Goal: Task Accomplishment & Management: Complete application form

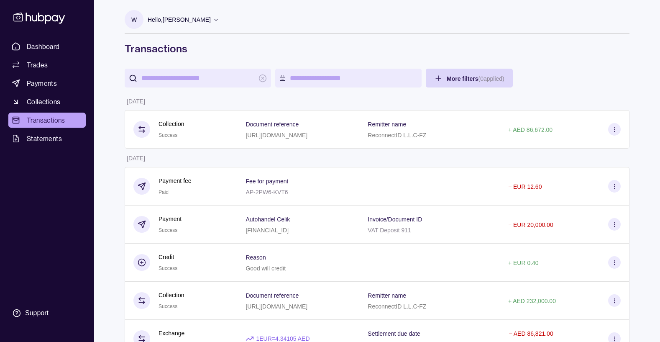
scroll to position [6, 0]
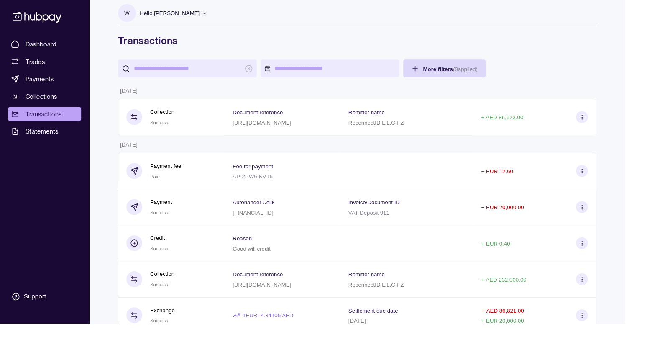
click at [35, 15] on icon at bounding box center [39, 17] width 55 height 15
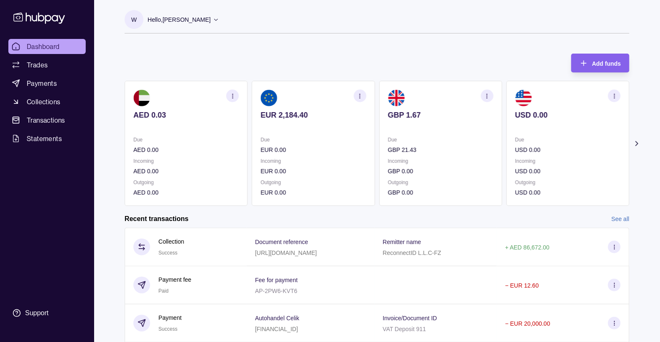
click at [193, 21] on p "Hello, [PERSON_NAME]" at bounding box center [179, 19] width 63 height 9
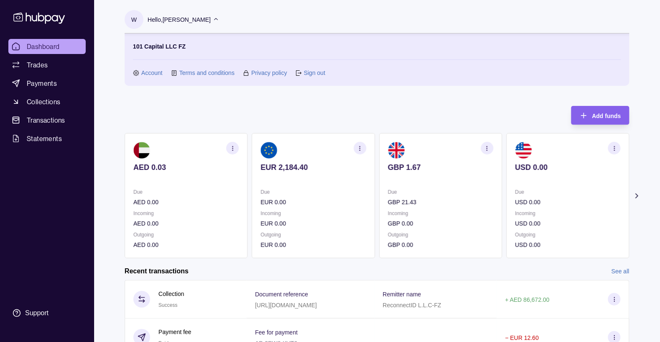
click at [310, 75] on link "Sign out" at bounding box center [314, 72] width 21 height 9
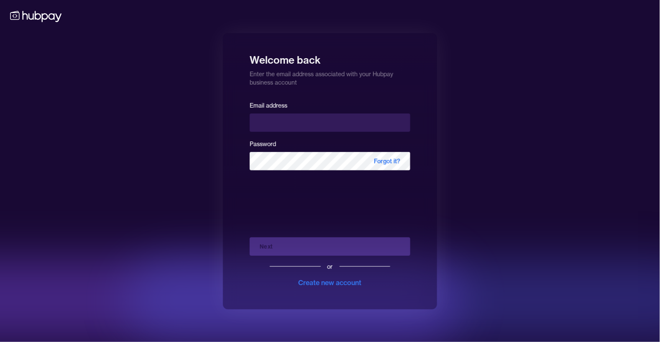
click at [326, 294] on div "Email address Password Forgot it? Next or Create new account" at bounding box center [330, 197] width 161 height 194
click at [336, 288] on div "Create new account" at bounding box center [330, 282] width 63 height 10
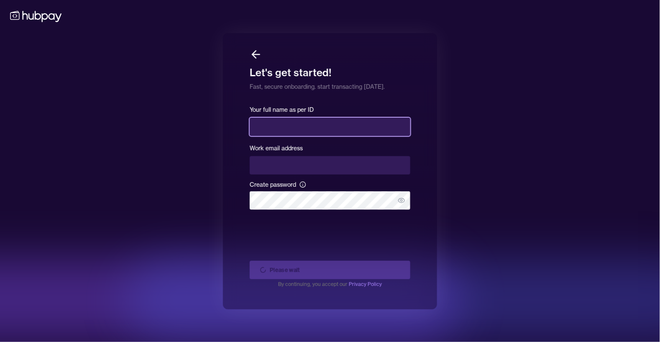
click at [290, 136] on input "text" at bounding box center [330, 127] width 161 height 18
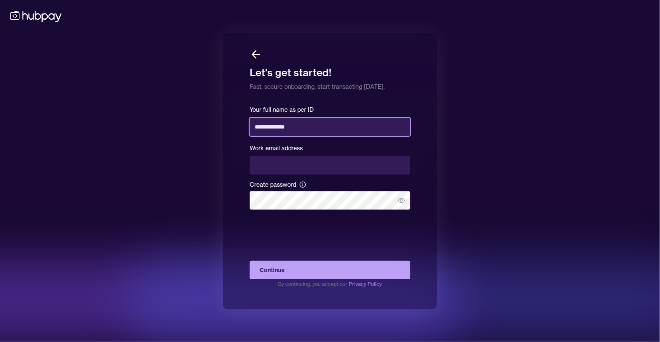
type input "**********"
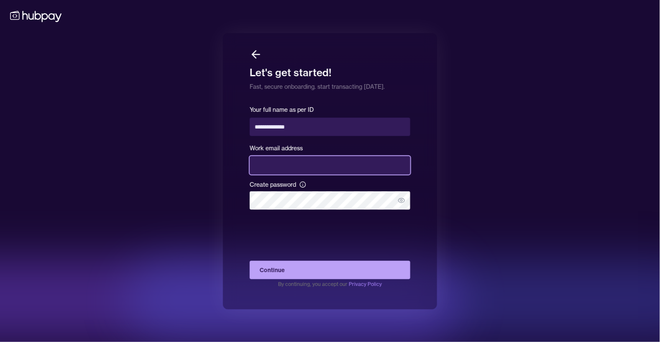
click at [295, 175] on input "email" at bounding box center [330, 165] width 161 height 18
type input "**********"
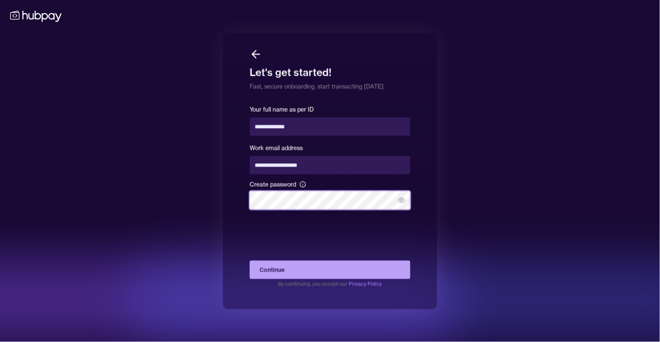
scroll to position [40, 0]
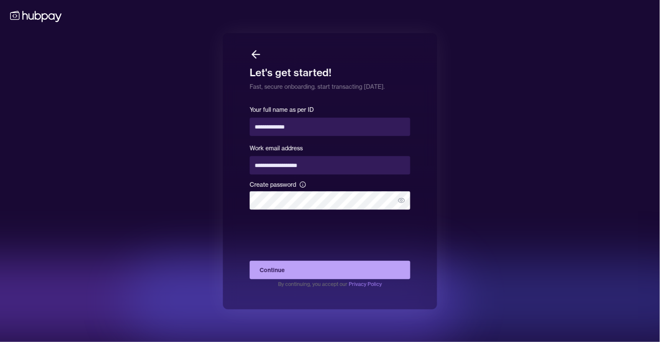
click at [297, 261] on button "Continue" at bounding box center [330, 270] width 161 height 18
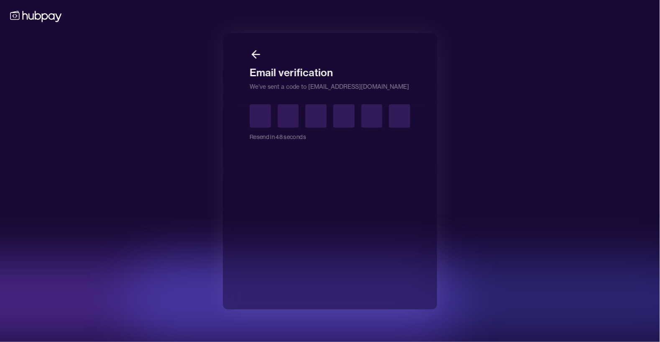
type input "*"
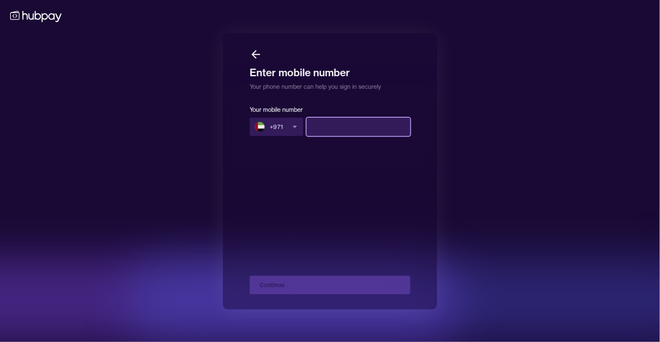
click at [337, 118] on input at bounding box center [359, 127] width 104 height 18
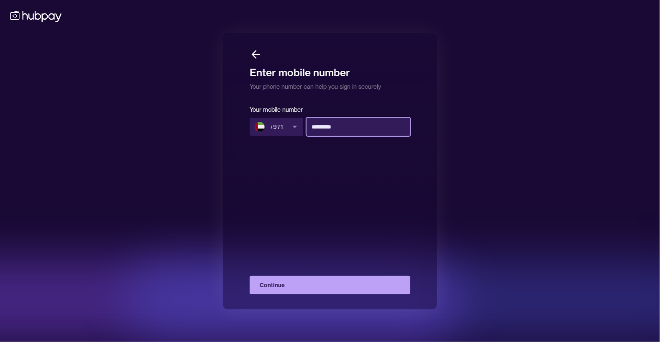
type input "*********"
click at [321, 276] on button "Continue" at bounding box center [330, 285] width 161 height 18
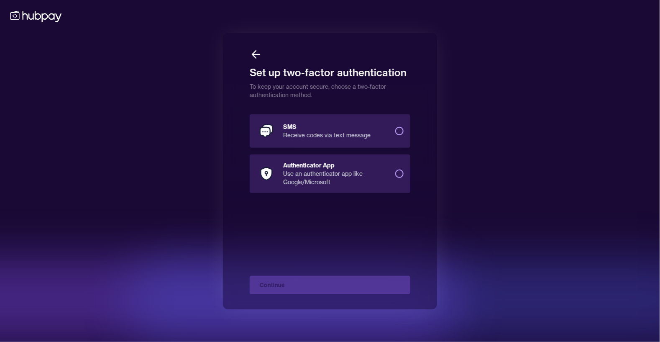
click at [395, 127] on button "SMS Receive codes via text message" at bounding box center [399, 131] width 8 height 8
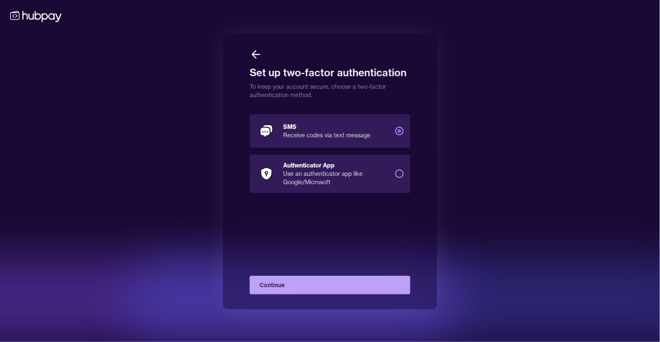
click at [359, 276] on button "Continue" at bounding box center [330, 285] width 161 height 18
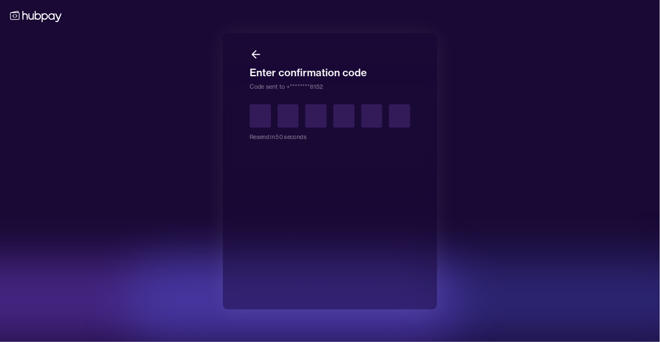
type input "*"
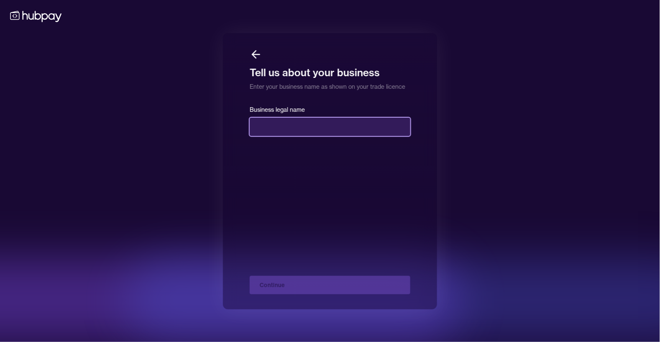
click at [307, 136] on input "text" at bounding box center [330, 127] width 161 height 18
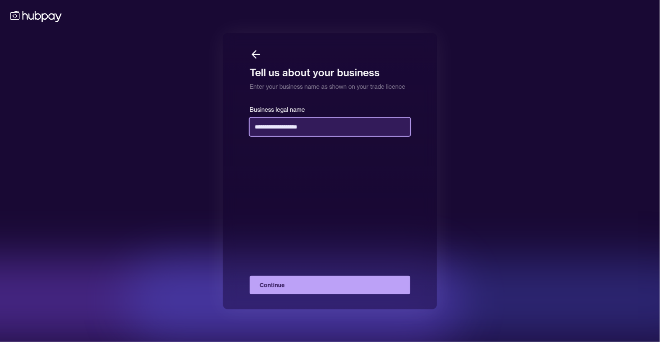
type input "**********"
click at [307, 294] on button "Continue" at bounding box center [330, 285] width 161 height 18
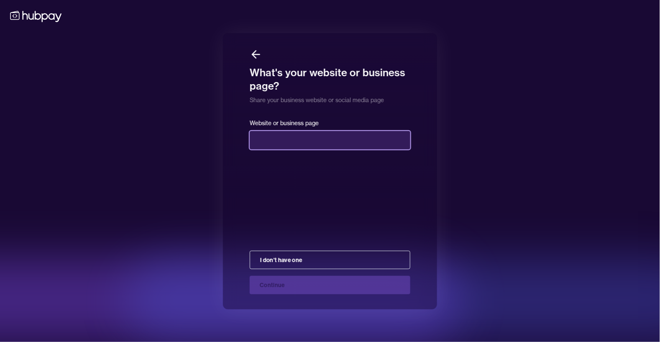
click at [292, 149] on input "text" at bounding box center [330, 140] width 161 height 18
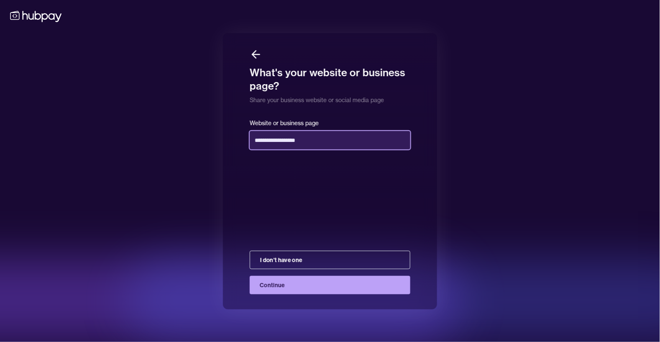
type input "**********"
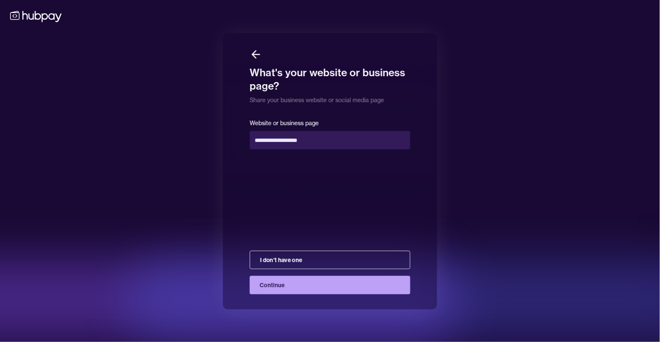
click at [333, 294] on button "Continue" at bounding box center [330, 285] width 161 height 18
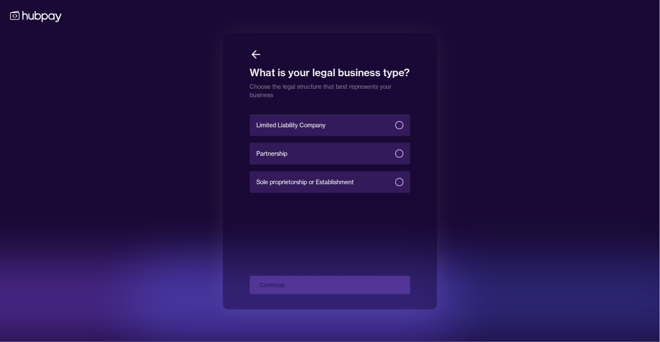
click at [401, 129] on button "Limited Liability Company" at bounding box center [399, 125] width 8 height 8
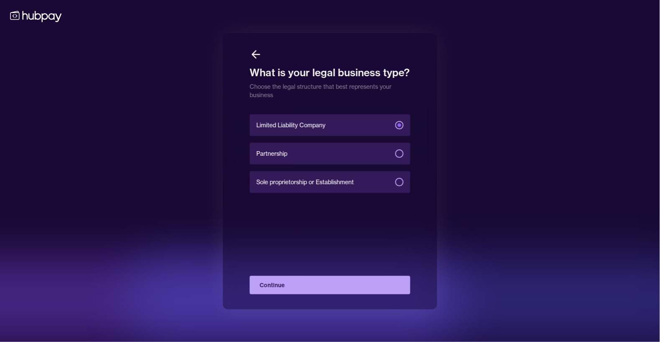
click at [339, 294] on button "Continue" at bounding box center [330, 285] width 161 height 18
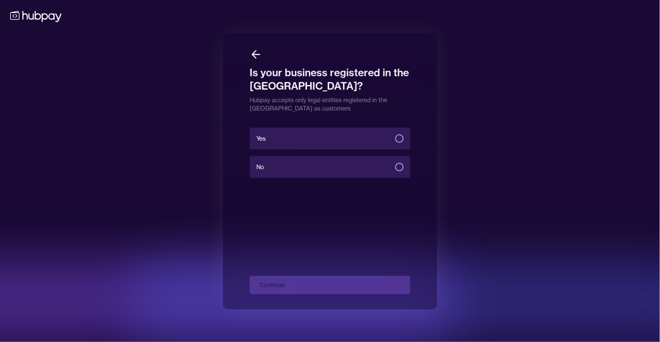
click at [348, 149] on label "Yes" at bounding box center [330, 139] width 161 height 22
click at [395, 143] on button "Yes" at bounding box center [399, 138] width 8 height 8
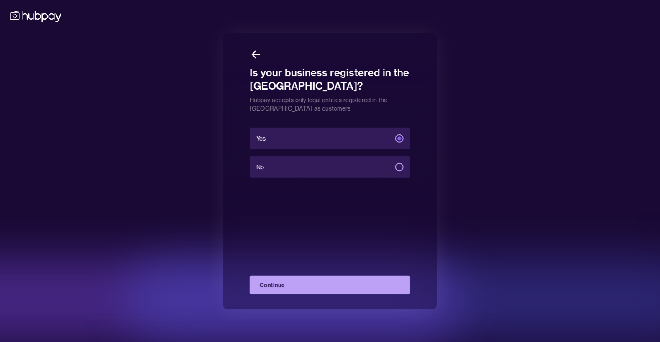
click at [340, 294] on button "Continue" at bounding box center [330, 285] width 161 height 18
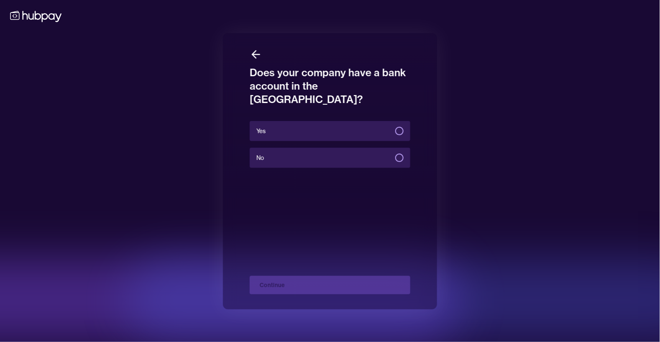
click at [335, 132] on label "Yes" at bounding box center [330, 131] width 161 height 20
click at [395, 132] on button "Yes" at bounding box center [399, 131] width 8 height 8
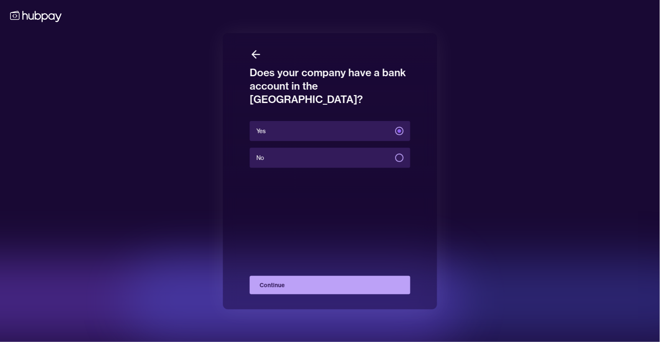
click at [356, 294] on button "Continue" at bounding box center [330, 285] width 161 height 18
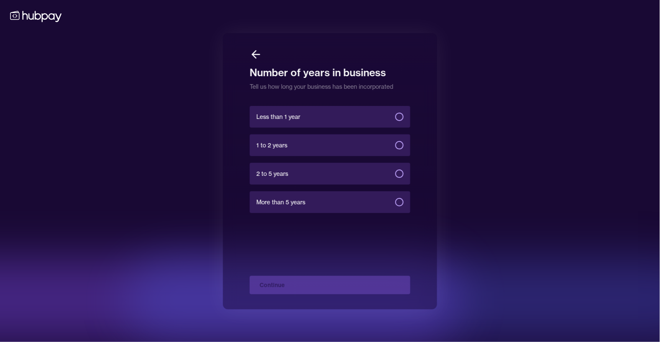
click at [326, 185] on label "2 to 5 years" at bounding box center [330, 174] width 161 height 22
click at [395, 178] on button "2 to 5 years" at bounding box center [399, 173] width 8 height 8
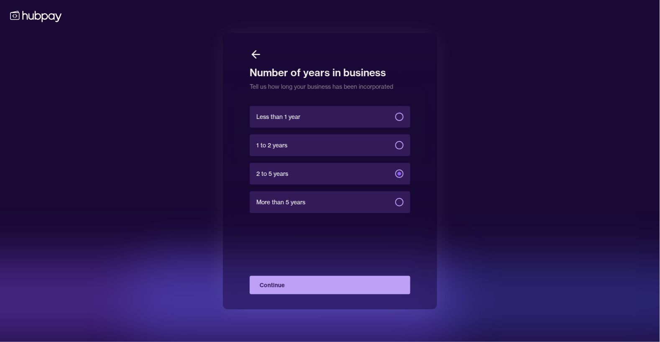
click at [346, 294] on button "Continue" at bounding box center [330, 285] width 161 height 18
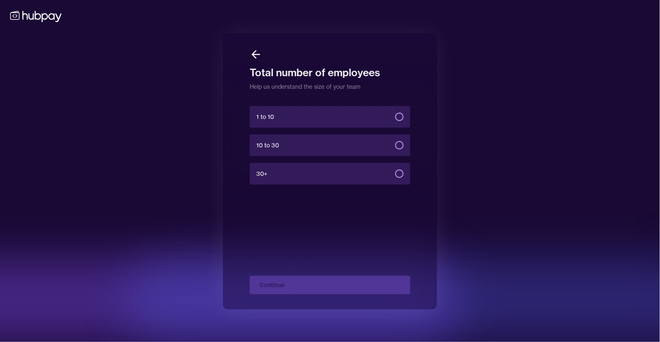
click at [319, 128] on label "1 to 10" at bounding box center [330, 117] width 161 height 22
click at [395, 121] on button "1 to 10" at bounding box center [399, 117] width 8 height 8
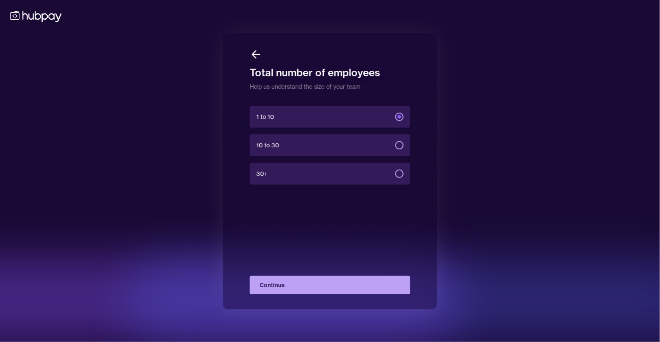
click at [343, 294] on button "Continue" at bounding box center [330, 285] width 161 height 18
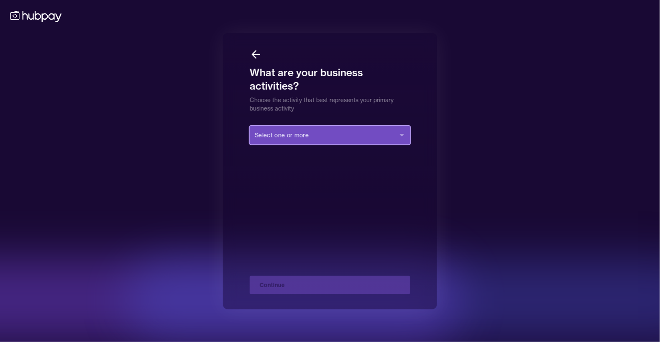
click at [390, 144] on button "Select one or more" at bounding box center [330, 135] width 161 height 18
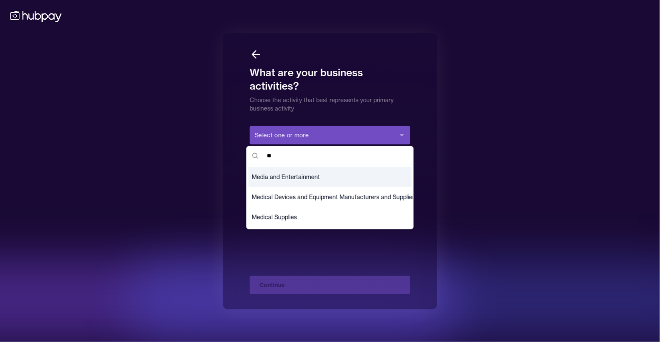
type input "*"
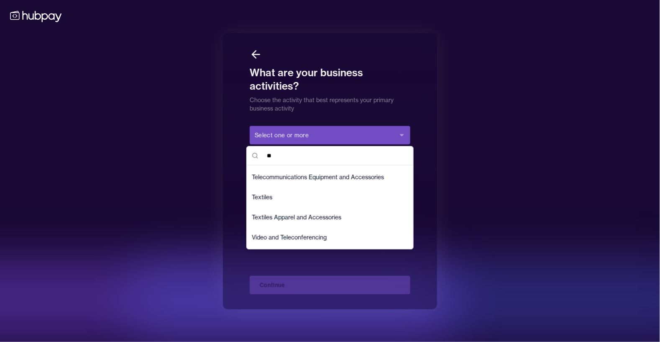
scroll to position [884, 0]
type input "*"
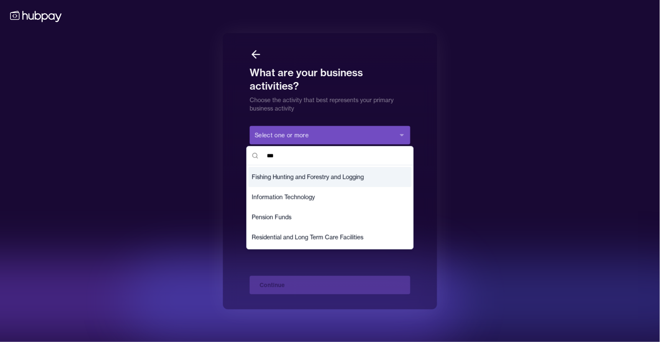
scroll to position [0, 0]
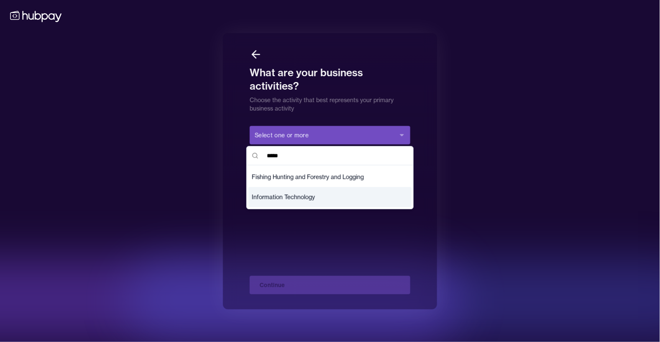
type input "*****"
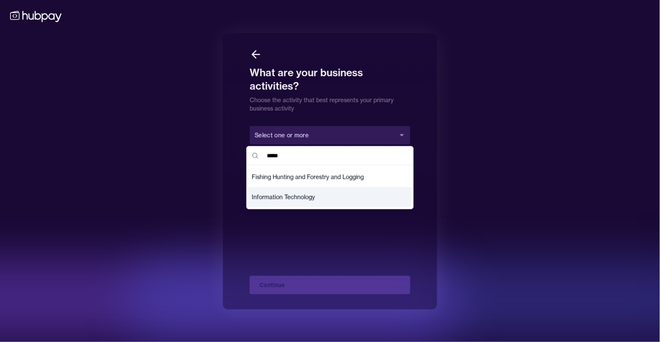
click at [297, 201] on span "Information Technology" at bounding box center [283, 197] width 63 height 8
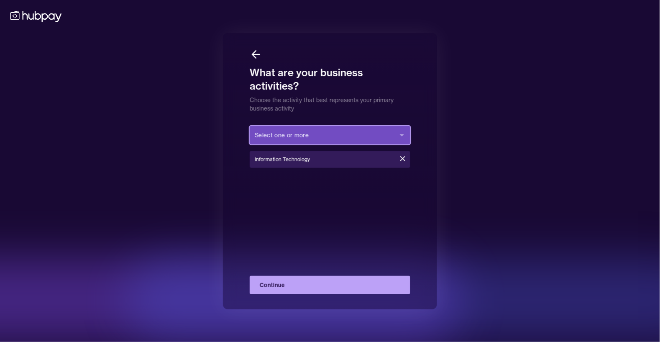
click at [309, 144] on button "Select one or more" at bounding box center [330, 135] width 161 height 18
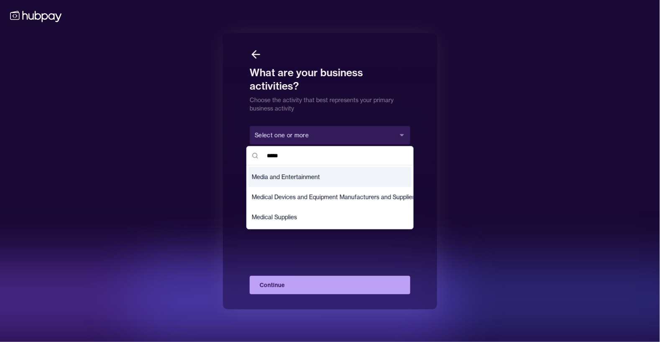
type input "*****"
click at [283, 181] on span "Media and Entertainment" at bounding box center [286, 176] width 68 height 8
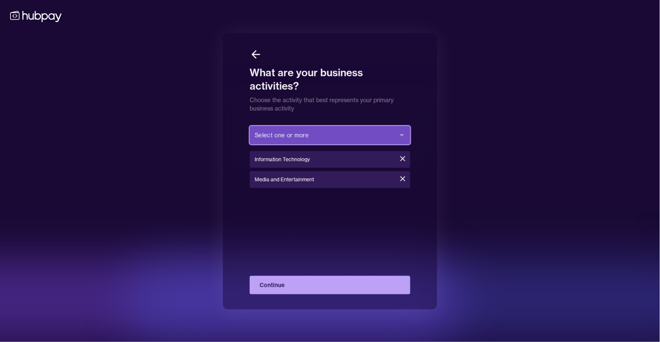
click at [280, 144] on button "Select one or more" at bounding box center [330, 135] width 161 height 18
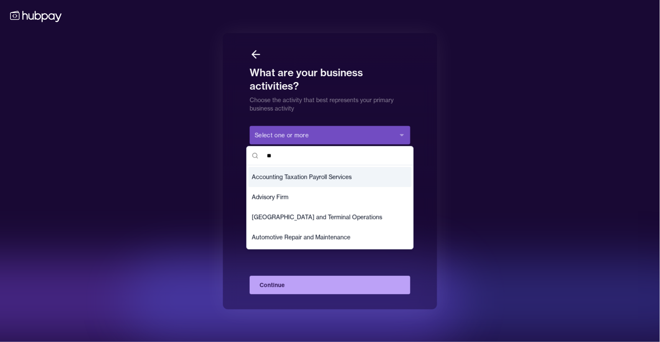
type input "*"
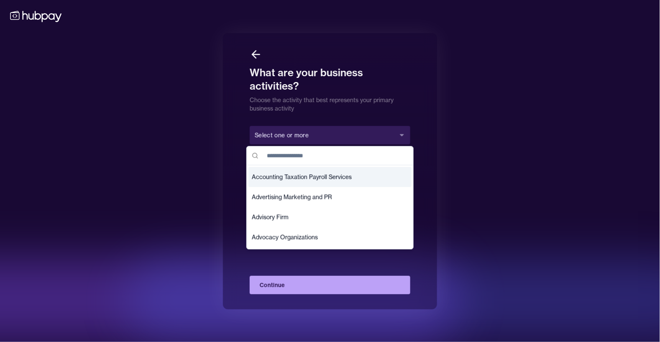
click at [162, 225] on div "What are your business activities? Choose the activity that best represents you…" at bounding box center [330, 171] width 660 height 342
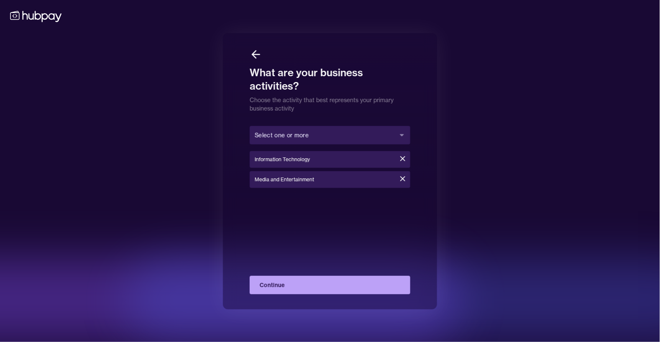
click at [316, 294] on button "Continue" at bounding box center [330, 285] width 161 height 18
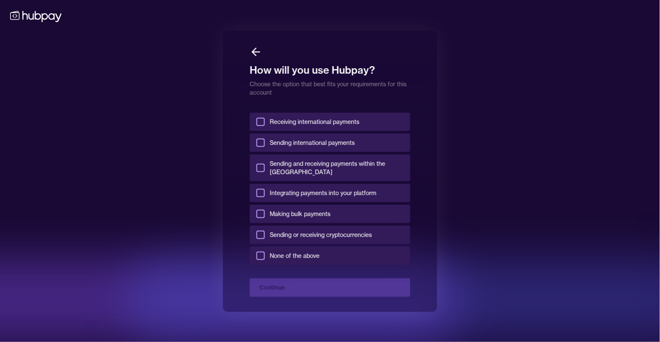
click at [252, 131] on label "Receiving international payments" at bounding box center [330, 122] width 161 height 18
click at [257, 126] on button "Receiving international payments" at bounding box center [261, 122] width 8 height 8
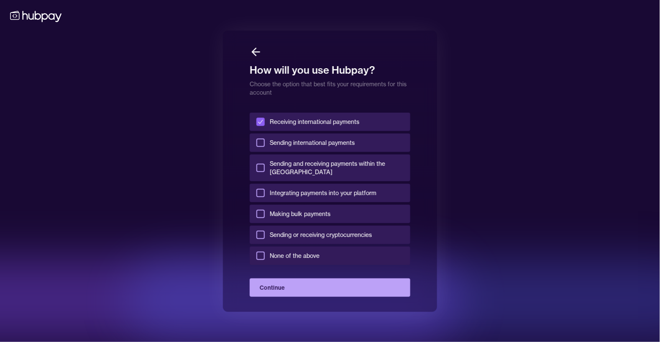
click at [258, 147] on button "Sending international payments" at bounding box center [261, 143] width 8 height 8
click at [260, 172] on button "Sending and receiving payments within the [GEOGRAPHIC_DATA]" at bounding box center [261, 168] width 8 height 8
click at [258, 172] on button "Sending and receiving payments within the [GEOGRAPHIC_DATA]" at bounding box center [261, 168] width 8 height 8
click at [261, 239] on button "Sending or receiving cryptocurrencies" at bounding box center [261, 235] width 8 height 8
click at [289, 297] on button "Continue" at bounding box center [330, 287] width 161 height 18
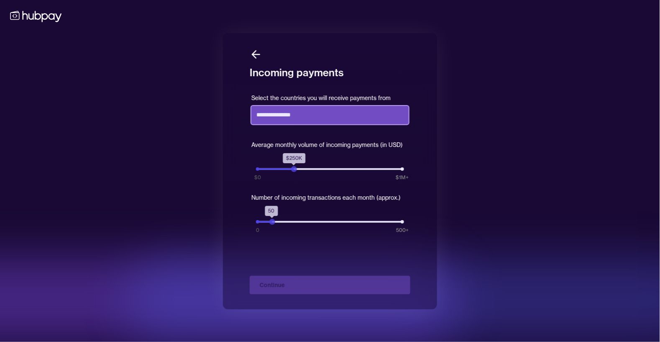
click at [285, 124] on input "text" at bounding box center [330, 115] width 157 height 18
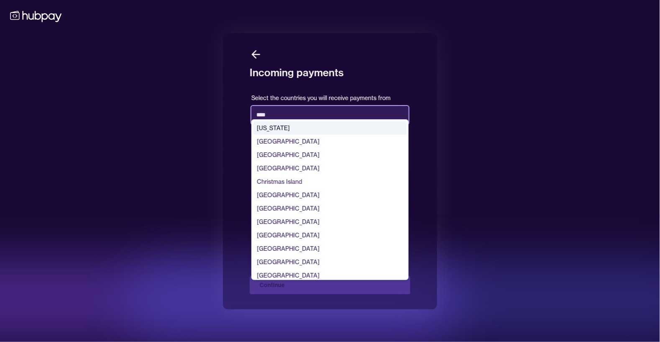
click at [267, 148] on div "[GEOGRAPHIC_DATA]" at bounding box center [330, 141] width 153 height 13
type input "****"
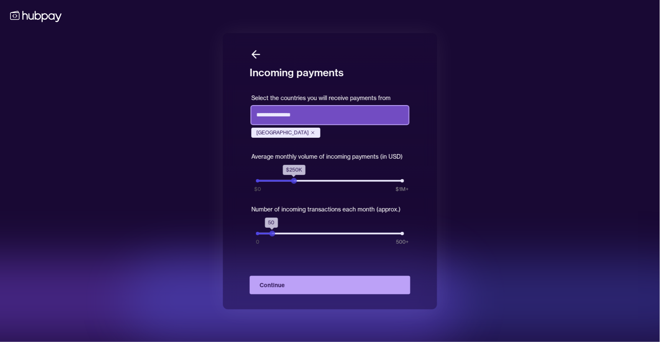
click at [303, 124] on input "text" at bounding box center [330, 115] width 157 height 18
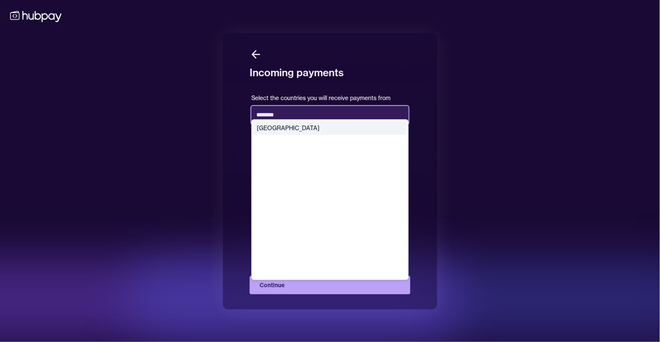
click at [286, 135] on div "[GEOGRAPHIC_DATA]" at bounding box center [330, 127] width 153 height 13
type input "********"
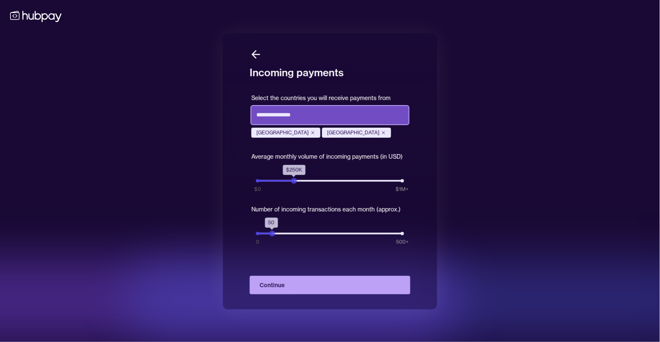
click at [303, 124] on input "text" at bounding box center [330, 115] width 157 height 18
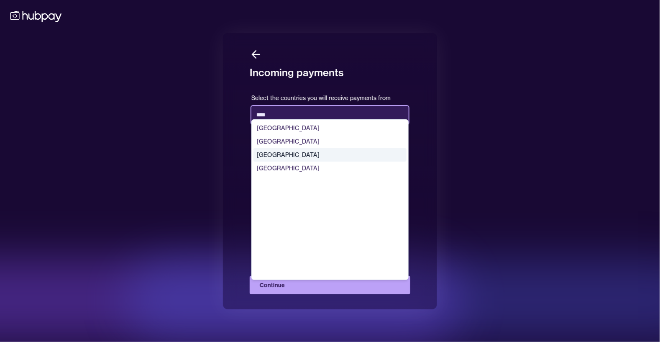
click at [267, 162] on div "[GEOGRAPHIC_DATA]" at bounding box center [330, 154] width 153 height 13
type input "****"
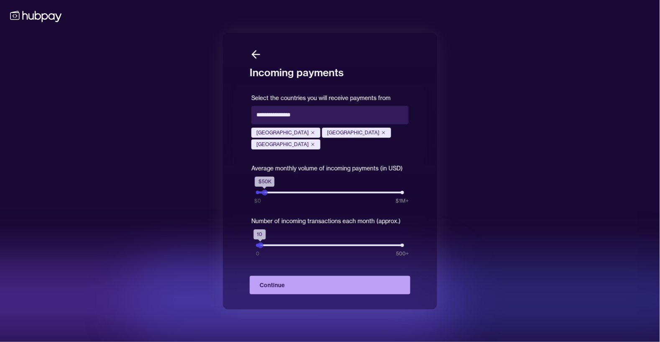
click at [300, 294] on button "Continue" at bounding box center [330, 285] width 161 height 18
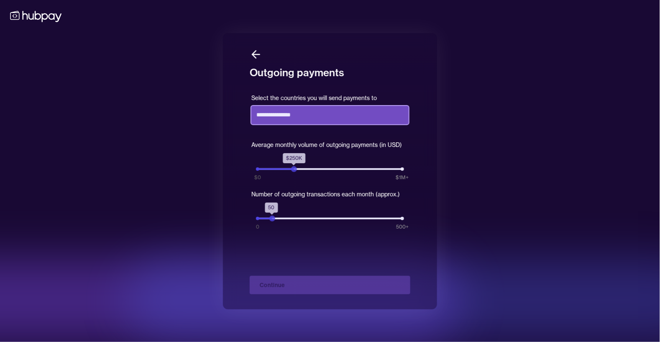
click at [291, 124] on input "text" at bounding box center [330, 115] width 157 height 18
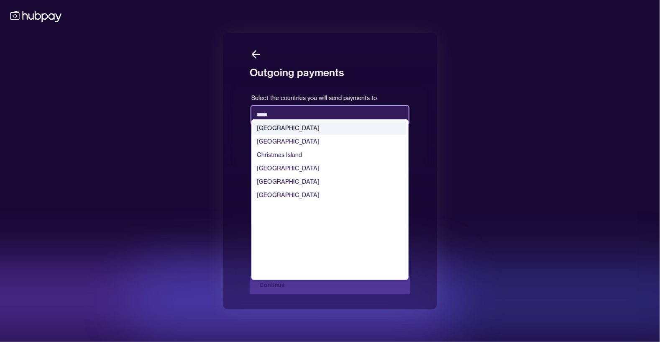
click at [279, 135] on div "[GEOGRAPHIC_DATA]" at bounding box center [330, 127] width 153 height 13
type input "*****"
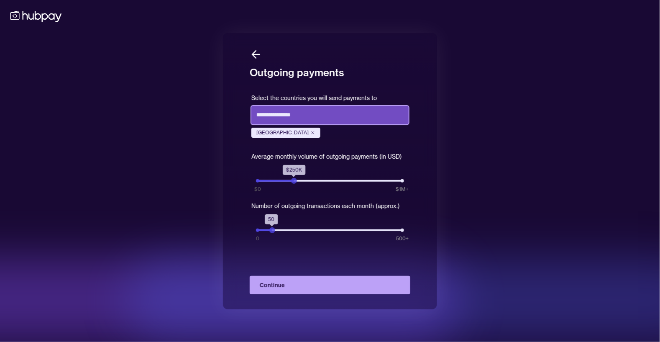
click at [282, 124] on input "text" at bounding box center [330, 115] width 157 height 18
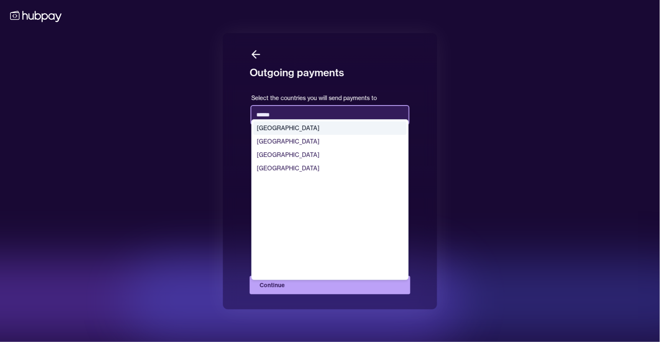
click at [281, 148] on div "[GEOGRAPHIC_DATA]" at bounding box center [330, 141] width 153 height 13
type input "******"
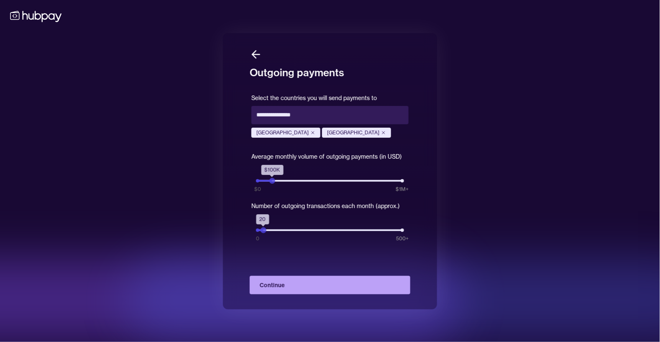
click at [288, 294] on button "Continue" at bounding box center [330, 285] width 161 height 18
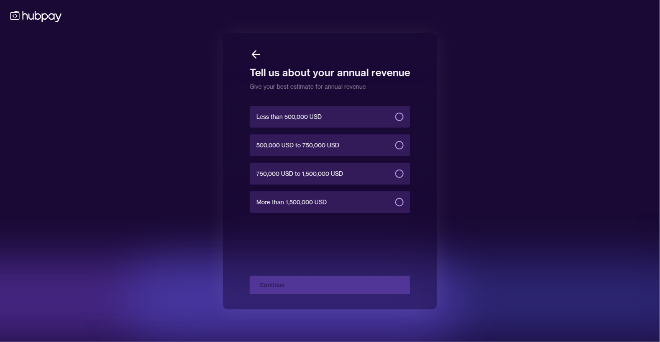
click at [299, 149] on span "500,000 USD to 750,000 USD" at bounding box center [298, 145] width 83 height 8
click at [395, 149] on button "500,000 USD to 750,000 USD" at bounding box center [399, 145] width 8 height 8
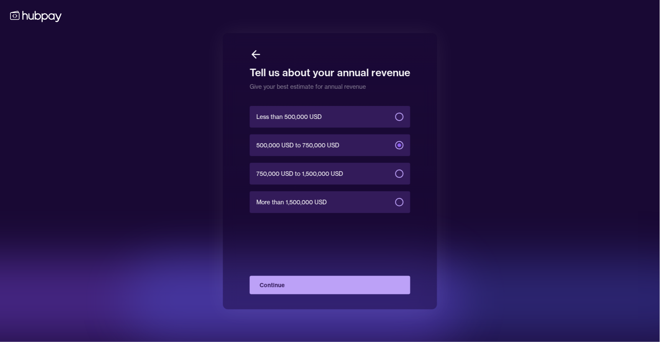
click at [337, 294] on button "Continue" at bounding box center [330, 285] width 161 height 18
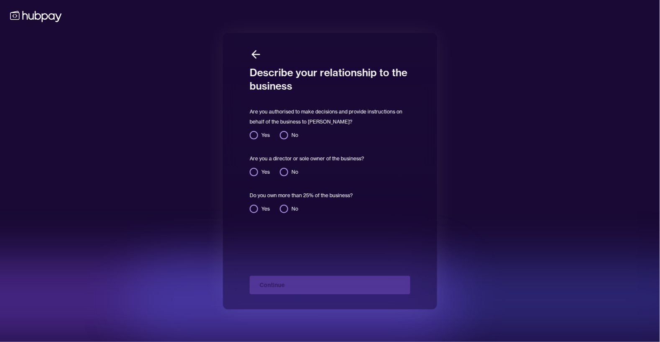
click at [257, 139] on div "Yes" at bounding box center [260, 135] width 20 height 8
click at [258, 139] on div "Yes" at bounding box center [260, 135] width 20 height 8
click at [256, 139] on button "Yes" at bounding box center [254, 135] width 8 height 8
click at [255, 176] on button "Yes" at bounding box center [254, 172] width 8 height 8
click at [252, 213] on button "Yes" at bounding box center [254, 209] width 8 height 8
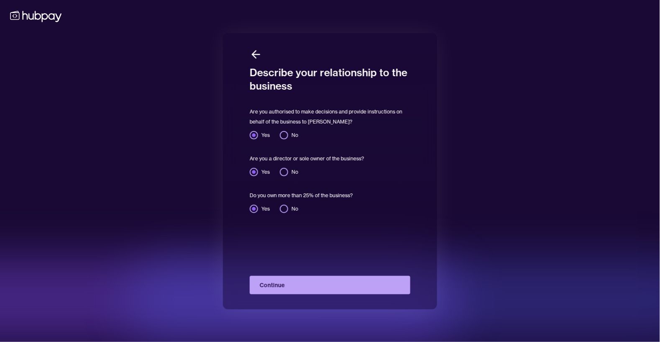
click at [300, 294] on button "Continue" at bounding box center [330, 285] width 161 height 18
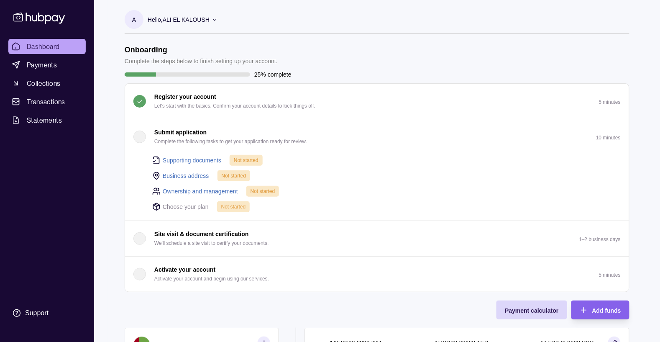
click at [182, 156] on link "Supporting documents" at bounding box center [192, 160] width 59 height 9
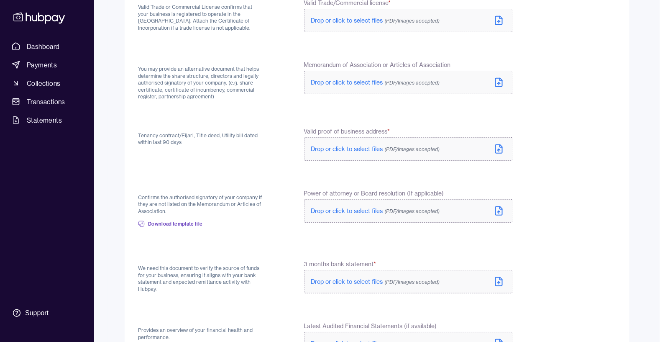
scroll to position [119, 0]
